Goal: Task Accomplishment & Management: Manage account settings

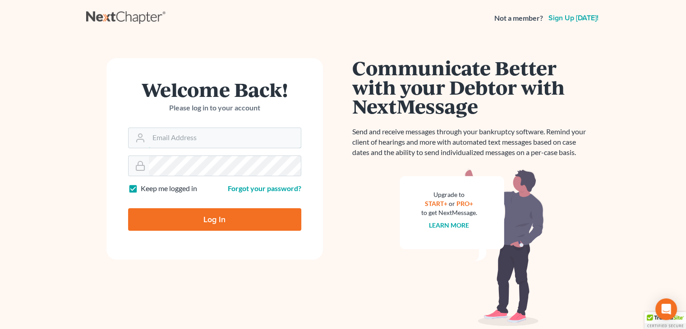
type input "david@Dlawbk.com"
click at [199, 214] on input "Log In" at bounding box center [214, 219] width 173 height 23
type input "Thinking..."
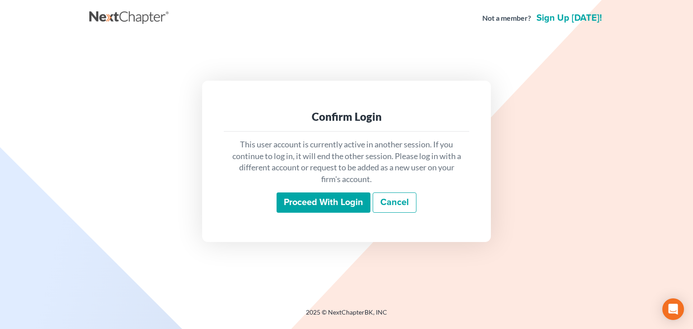
click at [331, 193] on input "Proceed with login" at bounding box center [323, 203] width 94 height 21
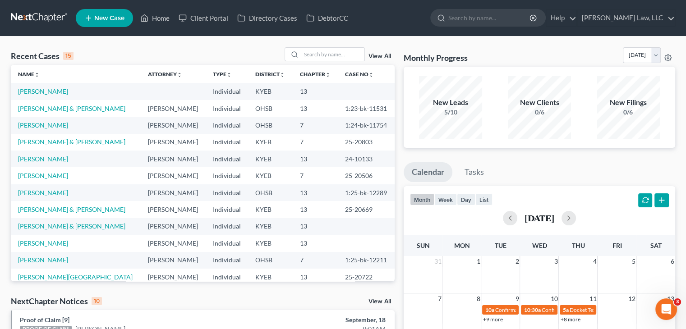
click at [464, 41] on div "Recent Cases 15 View All Name unfold_more expand_more expand_less Attorney unfo…" at bounding box center [343, 335] width 686 height 596
click at [465, 26] on div at bounding box center [487, 18] width 115 height 18
click at [465, 23] on input "search" at bounding box center [489, 17] width 83 height 17
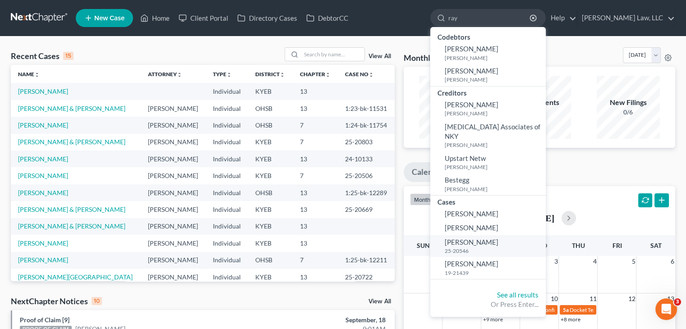
type input "ray"
click at [460, 238] on span "Ray, Alan" at bounding box center [472, 242] width 54 height 8
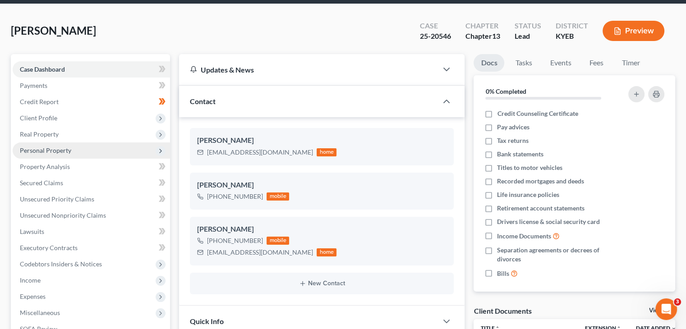
scroll to position [32, 0]
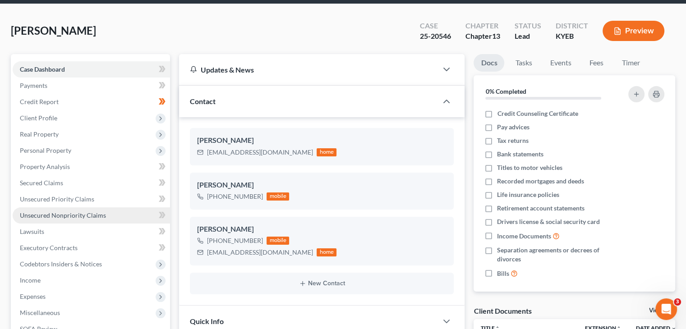
click at [54, 210] on link "Unsecured Nonpriority Claims" at bounding box center [91, 215] width 157 height 16
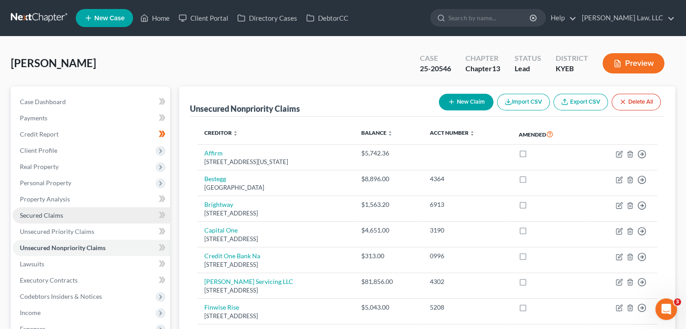
scroll to position [25, 0]
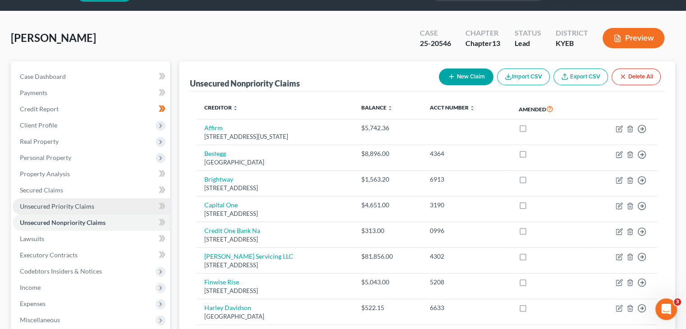
click at [56, 211] on link "Unsecured Priority Claims" at bounding box center [91, 206] width 157 height 16
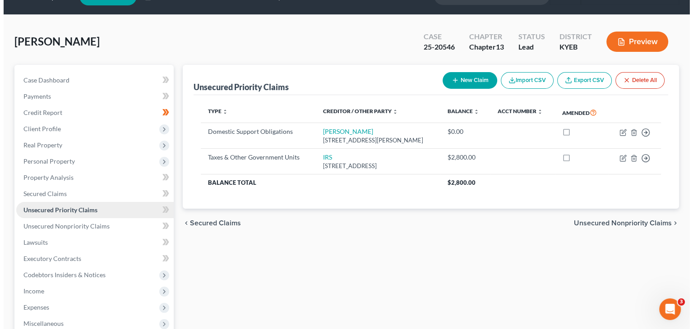
scroll to position [25, 0]
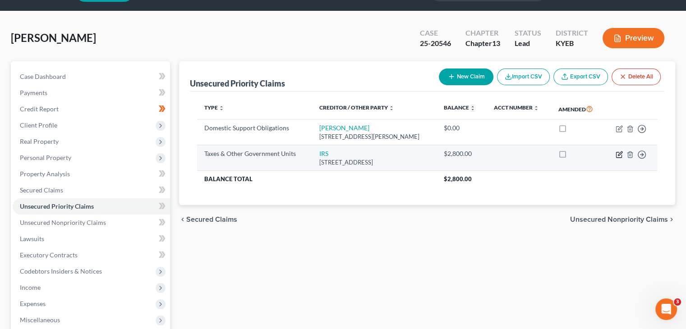
click at [619, 156] on icon "button" at bounding box center [618, 154] width 7 height 7
select select "0"
select select "39"
select select "0"
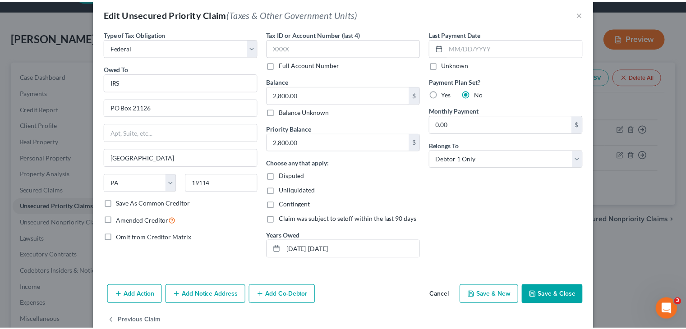
scroll to position [0, 0]
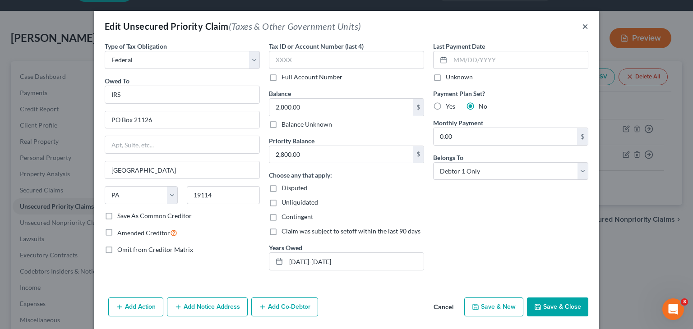
click at [583, 27] on button "×" at bounding box center [585, 26] width 6 height 11
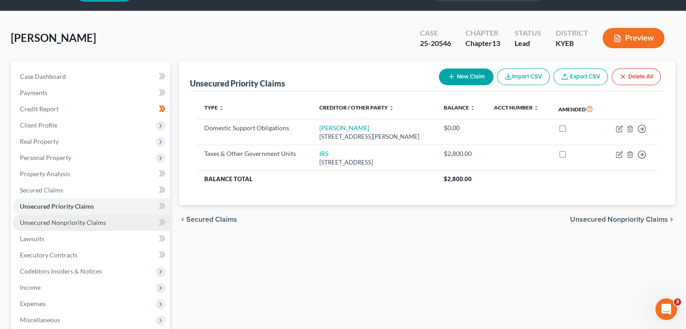
click at [123, 223] on link "Unsecured Nonpriority Claims" at bounding box center [91, 223] width 157 height 16
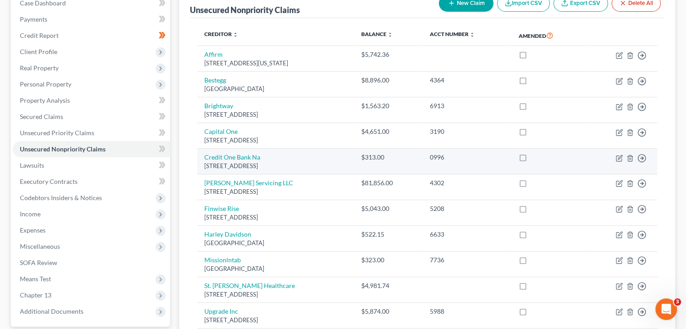
scroll to position [97, 0]
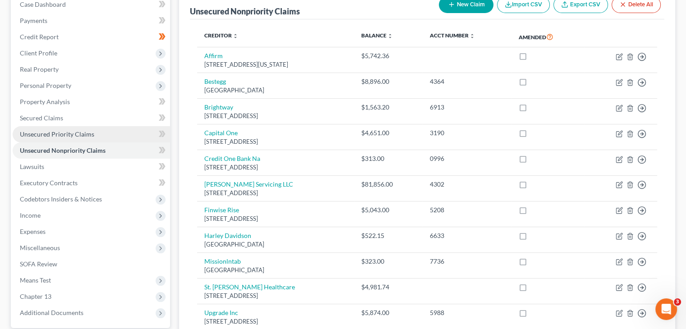
click at [110, 134] on link "Unsecured Priority Claims" at bounding box center [91, 134] width 157 height 16
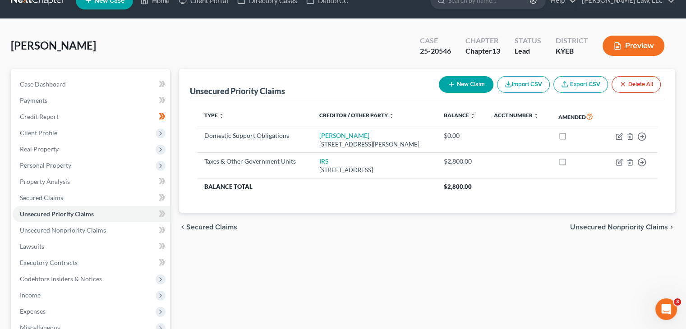
scroll to position [36, 0]
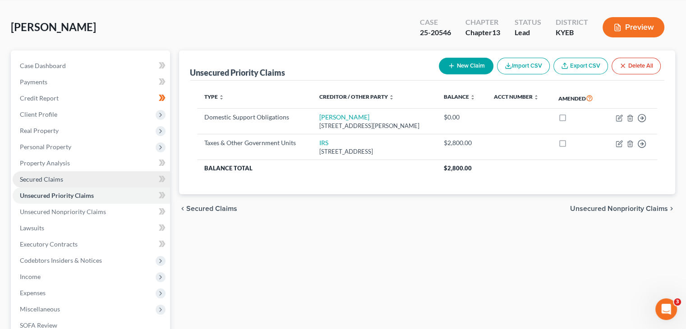
click at [142, 177] on link "Secured Claims" at bounding box center [91, 179] width 157 height 16
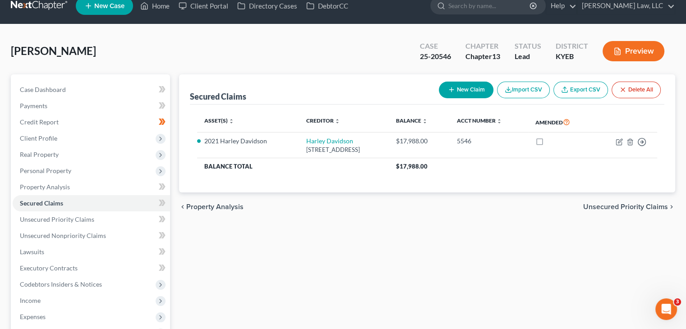
scroll to position [18, 0]
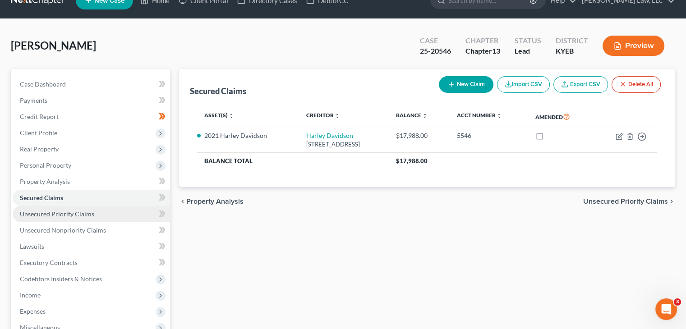
click at [108, 217] on link "Unsecured Priority Claims" at bounding box center [91, 214] width 157 height 16
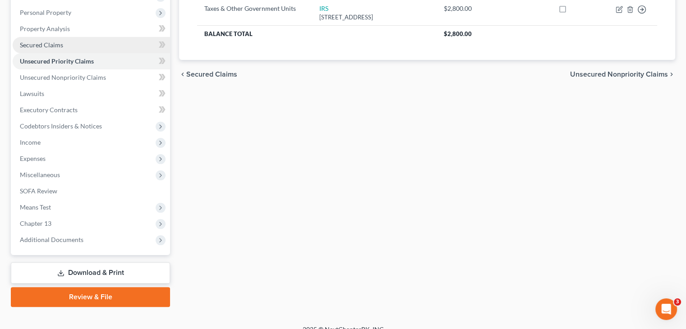
scroll to position [182, 0]
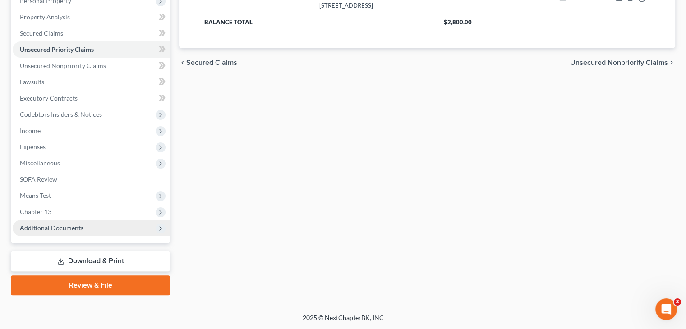
click at [101, 234] on span "Additional Documents" at bounding box center [91, 228] width 157 height 16
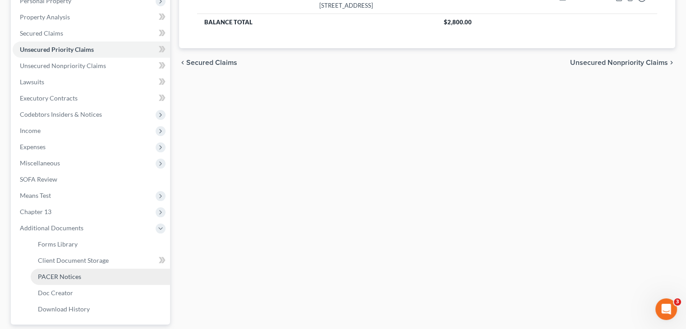
click at [83, 276] on link "PACER Notices" at bounding box center [100, 277] width 139 height 16
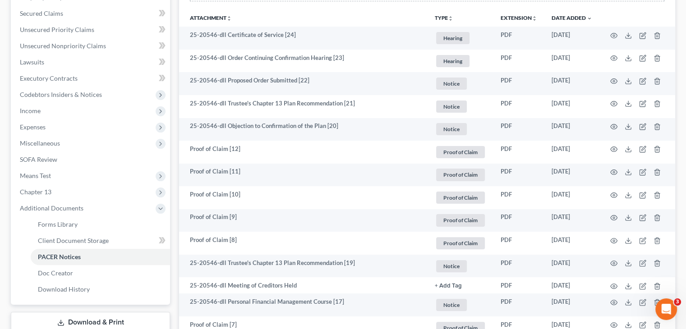
scroll to position [204, 0]
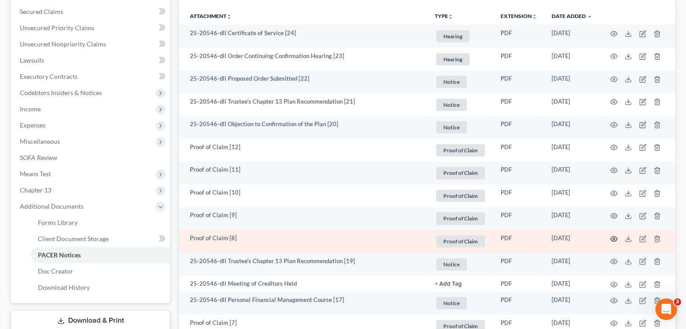
click at [612, 235] on icon "button" at bounding box center [613, 238] width 7 height 7
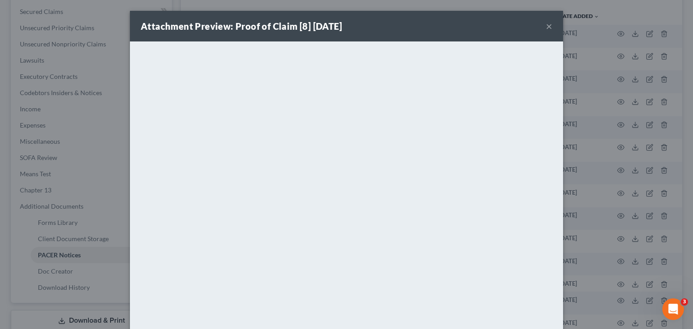
click at [546, 29] on button "×" at bounding box center [549, 26] width 6 height 11
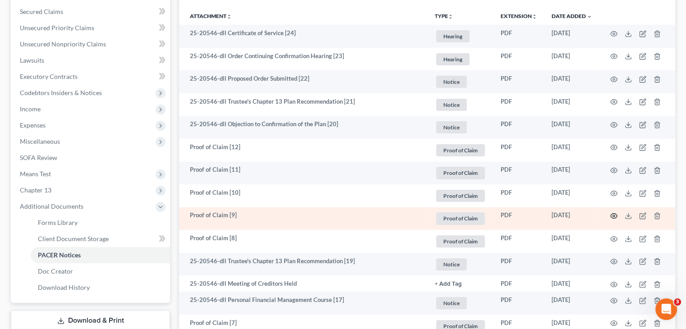
click at [612, 218] on icon "button" at bounding box center [613, 215] width 7 height 7
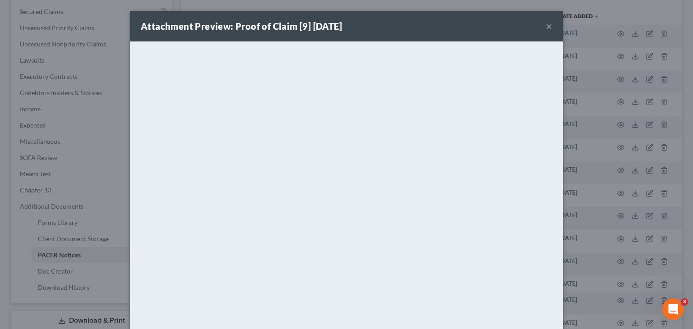
click at [546, 26] on button "×" at bounding box center [549, 26] width 6 height 11
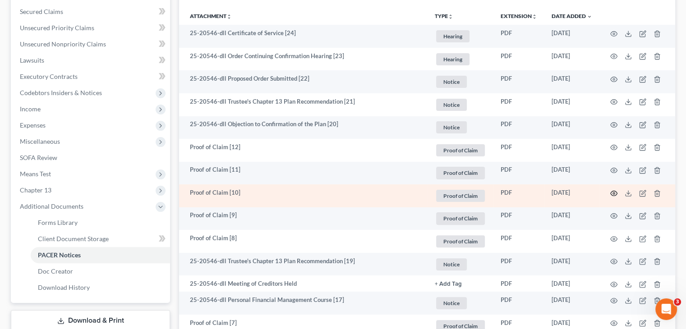
click at [615, 193] on icon "button" at bounding box center [613, 193] width 7 height 7
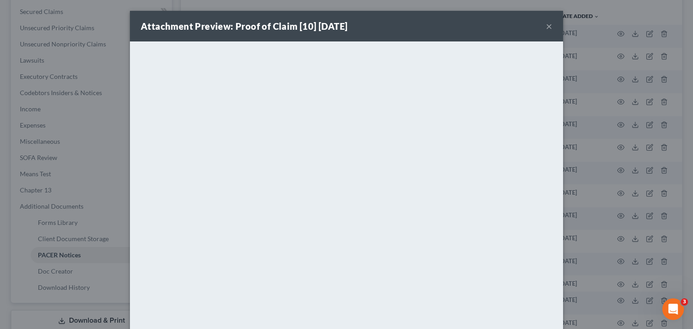
click at [548, 30] on div "Attachment Preview: Proof of Claim [10] 08/18/2025 ×" at bounding box center [346, 26] width 433 height 31
click at [547, 29] on button "×" at bounding box center [549, 26] width 6 height 11
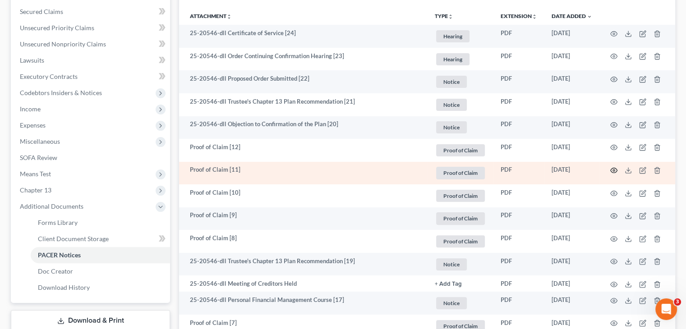
click at [611, 171] on icon "button" at bounding box center [614, 170] width 7 height 5
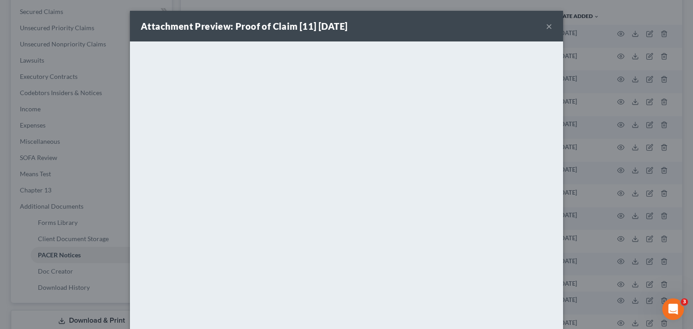
click at [552, 28] on div "Attachment Preview: Proof of Claim [11] 08/21/2025 ×" at bounding box center [346, 26] width 433 height 31
click at [547, 28] on button "×" at bounding box center [549, 26] width 6 height 11
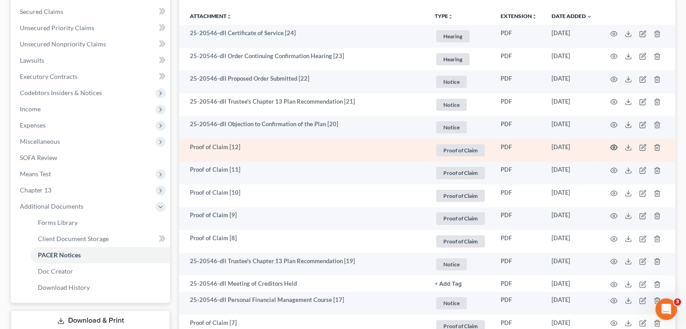
click at [611, 149] on icon "button" at bounding box center [613, 147] width 7 height 7
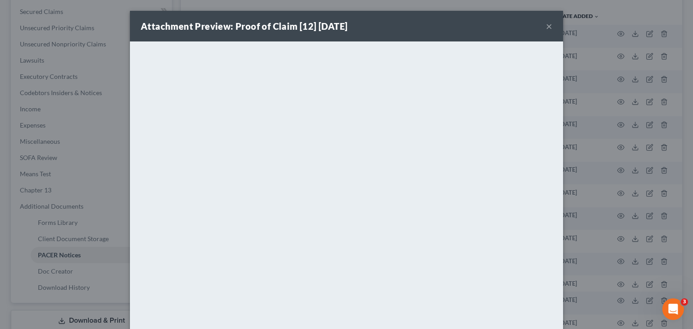
click at [546, 25] on button "×" at bounding box center [549, 26] width 6 height 11
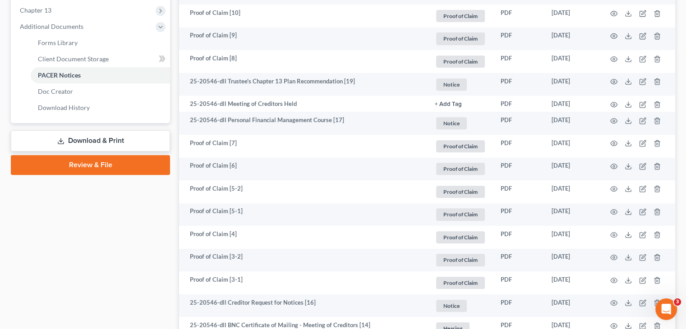
scroll to position [384, 0]
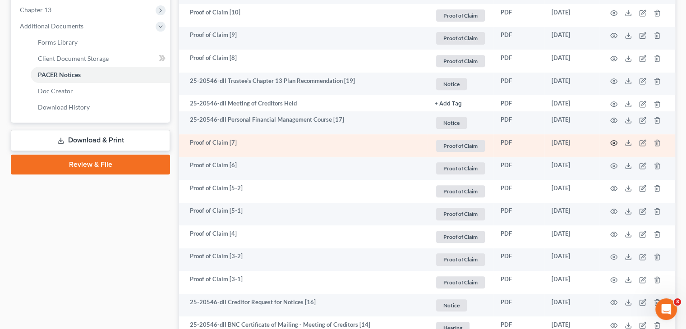
click at [611, 143] on icon "button" at bounding box center [613, 142] width 7 height 7
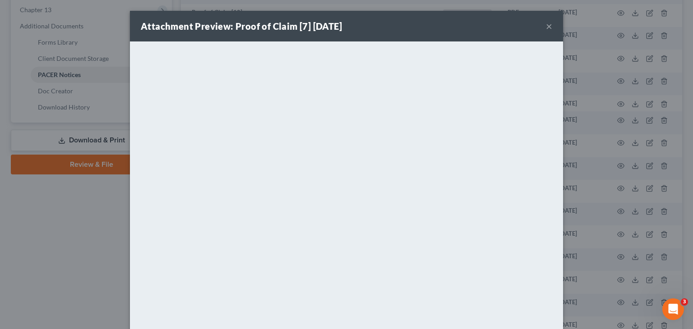
click at [546, 25] on button "×" at bounding box center [549, 26] width 6 height 11
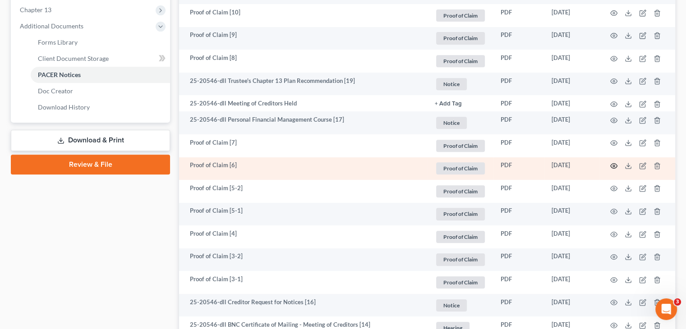
click at [612, 166] on icon "button" at bounding box center [613, 165] width 7 height 7
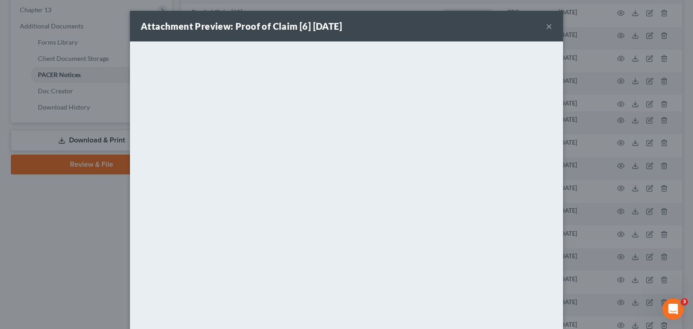
click at [546, 22] on button "×" at bounding box center [549, 26] width 6 height 11
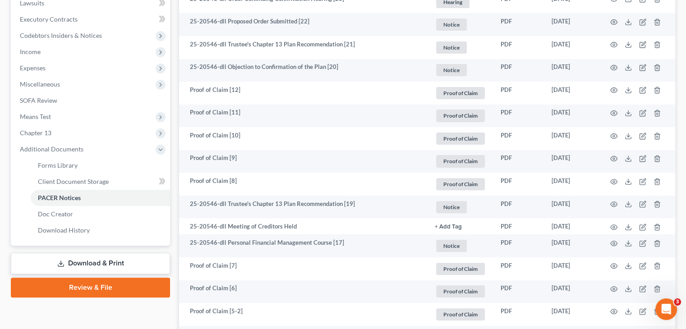
scroll to position [262, 0]
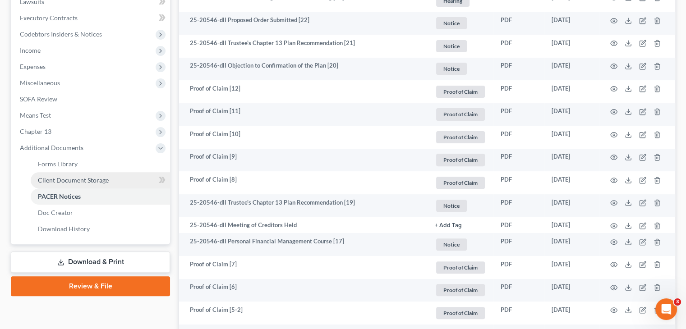
click at [74, 180] on span "Client Document Storage" at bounding box center [73, 180] width 71 height 8
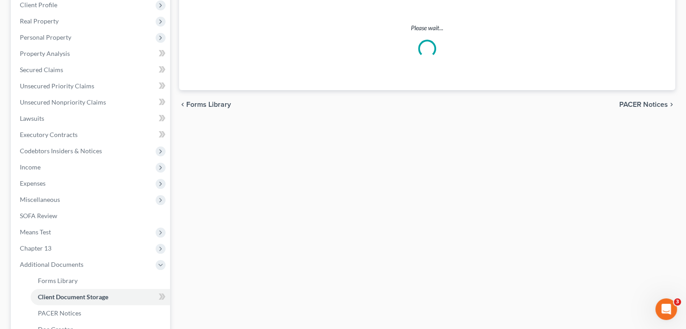
scroll to position [32, 0]
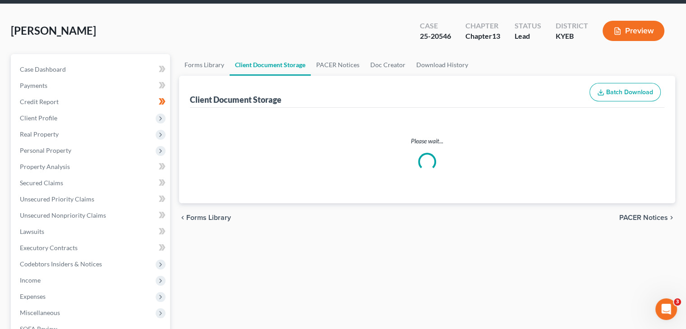
select select "7"
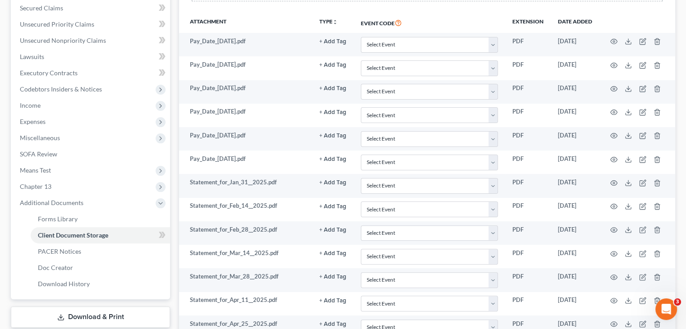
scroll to position [0, 0]
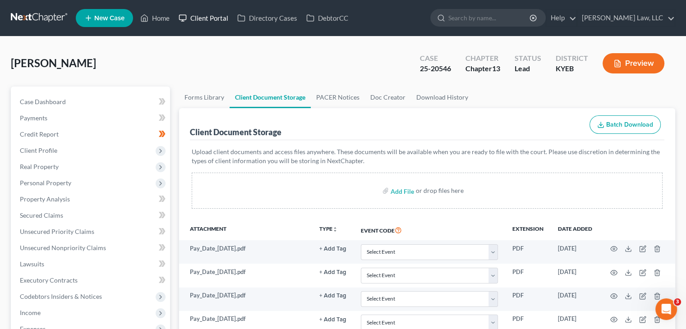
click at [206, 17] on link "Client Portal" at bounding box center [203, 18] width 59 height 16
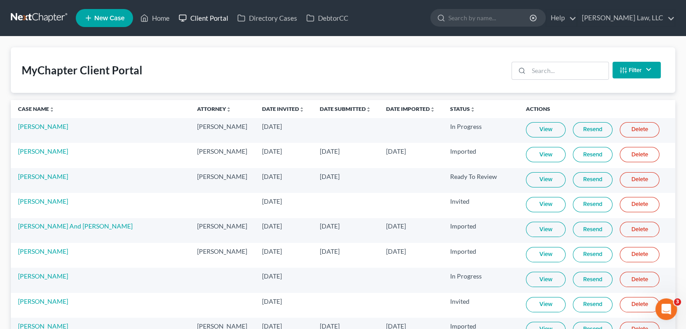
scroll to position [14, 0]
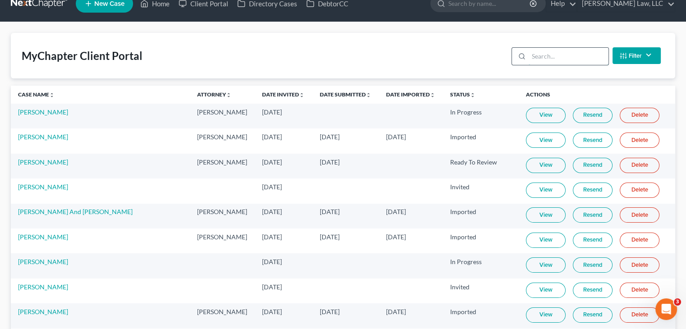
click at [579, 52] on input "search" at bounding box center [568, 56] width 80 height 17
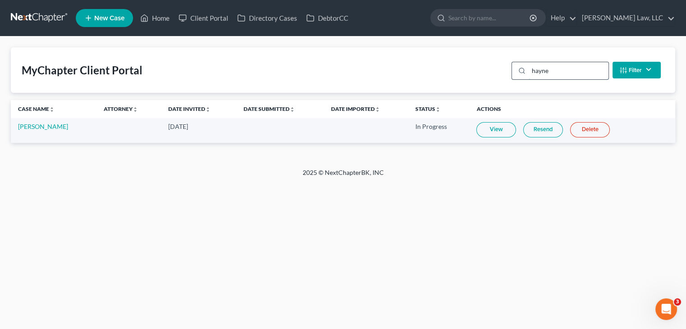
scroll to position [0, 0]
type input "haynes"
click at [510, 135] on link "View" at bounding box center [501, 129] width 40 height 15
click at [473, 18] on input "search" at bounding box center [496, 17] width 83 height 17
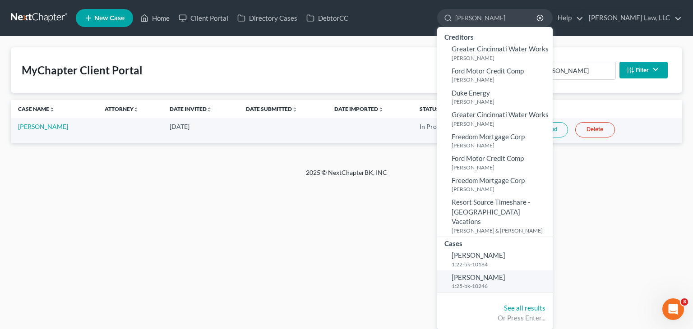
type input "ison"
click at [467, 273] on span "Ison, Jeffrey" at bounding box center [478, 277] width 54 height 8
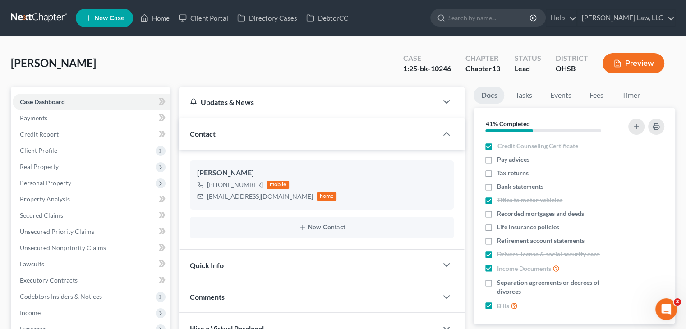
scroll to position [754, 0]
